Goal: Go to known website: Access a specific website the user already knows

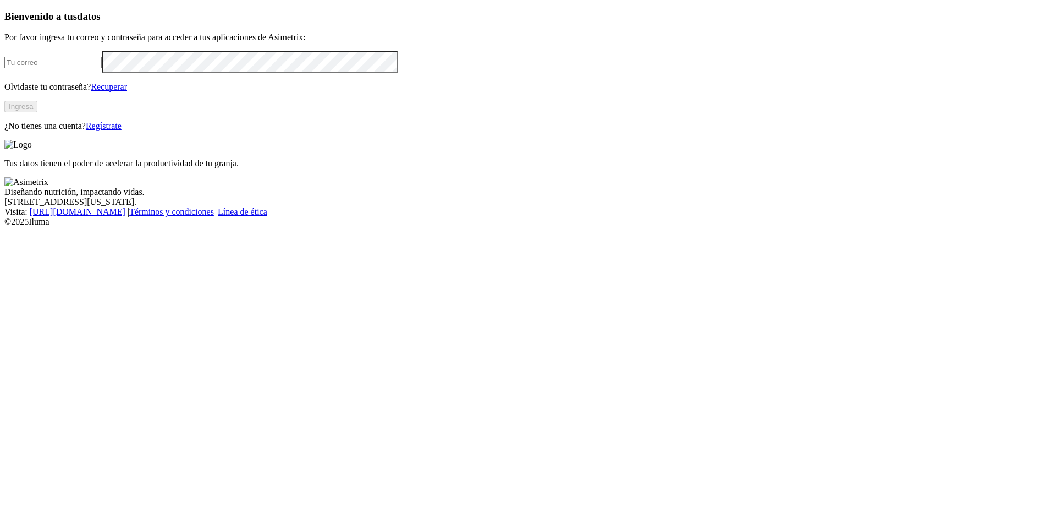
type input "[PERSON_NAME][EMAIL_ADDRESS][PERSON_NAME][DOMAIN_NAME]"
click at [37, 112] on button "Ingresa" at bounding box center [20, 107] width 33 height 12
